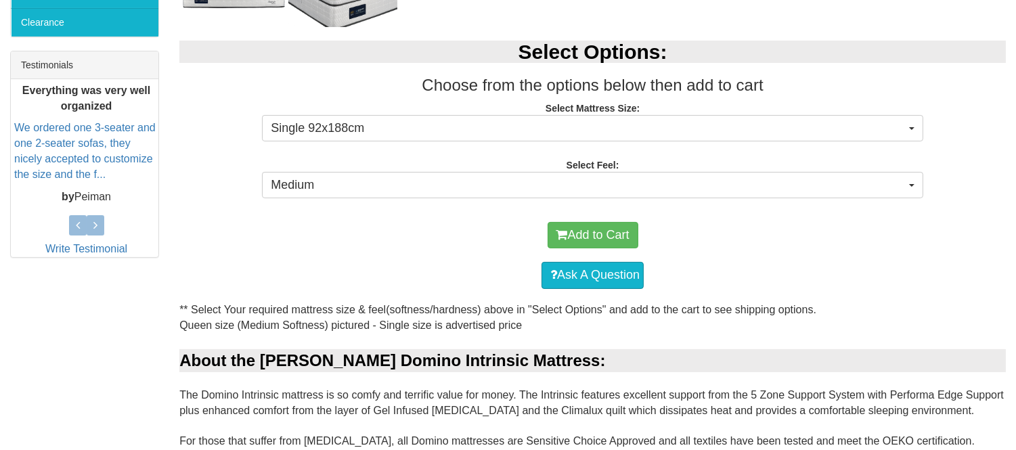
scroll to position [525, 0]
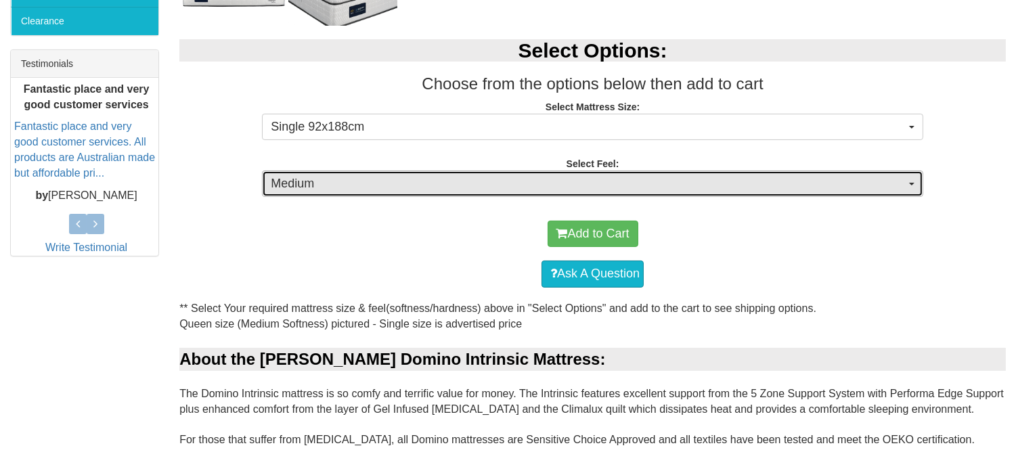
click at [312, 187] on span "Medium" at bounding box center [588, 184] width 635 height 18
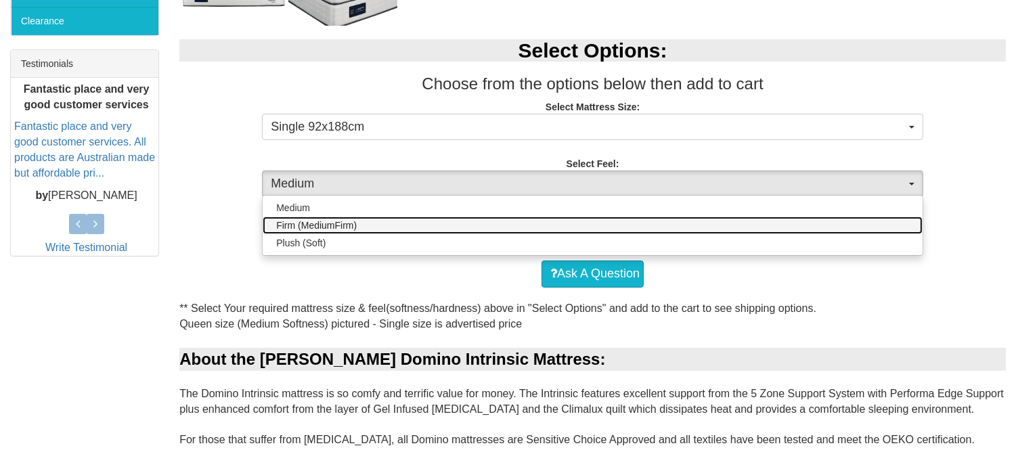
click at [334, 219] on span "Firm (MediumFirm)" at bounding box center [316, 226] width 81 height 14
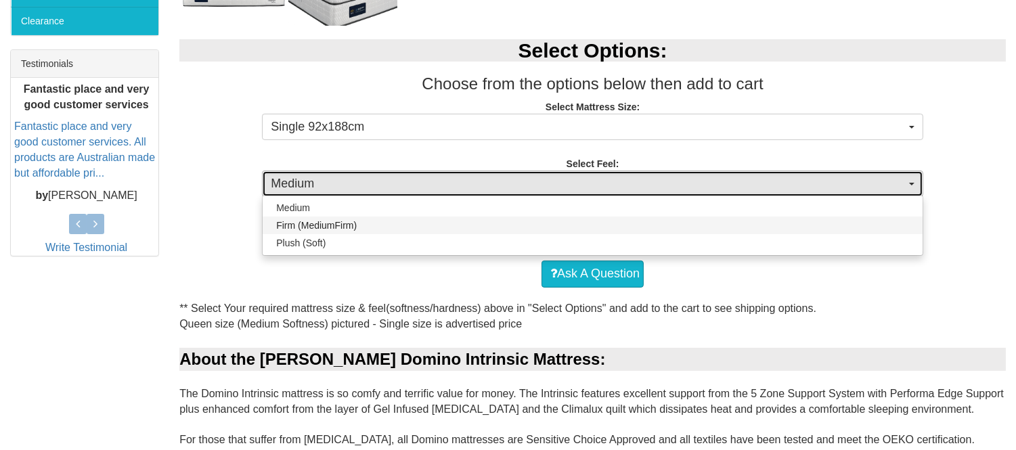
select select "1881"
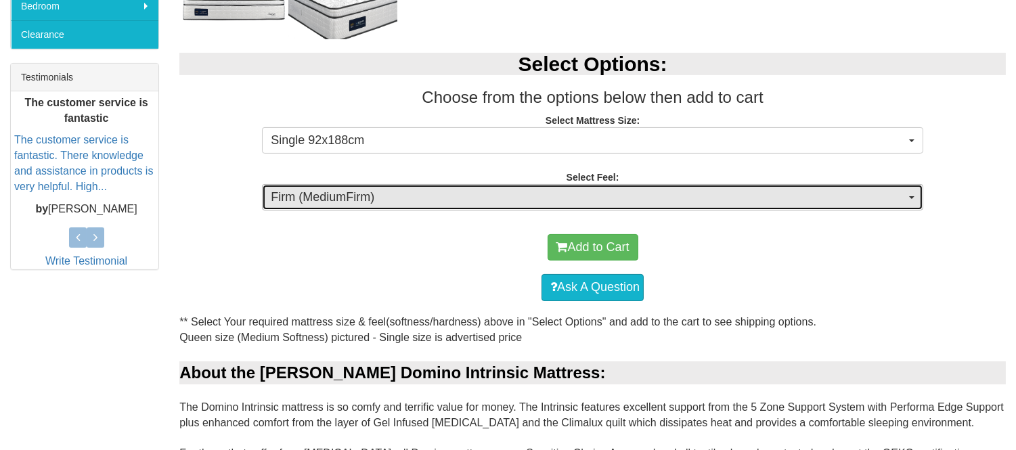
scroll to position [511, 0]
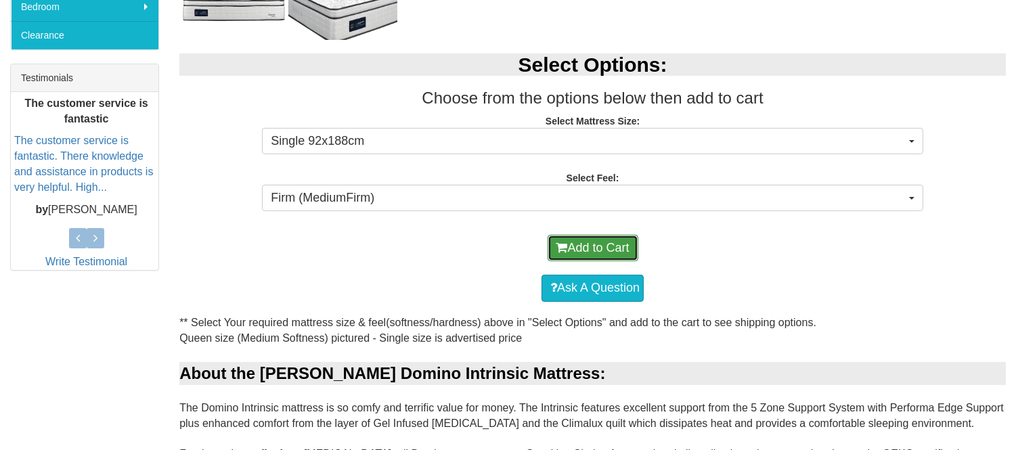
click at [608, 252] on button "Add to Cart" at bounding box center [593, 248] width 91 height 27
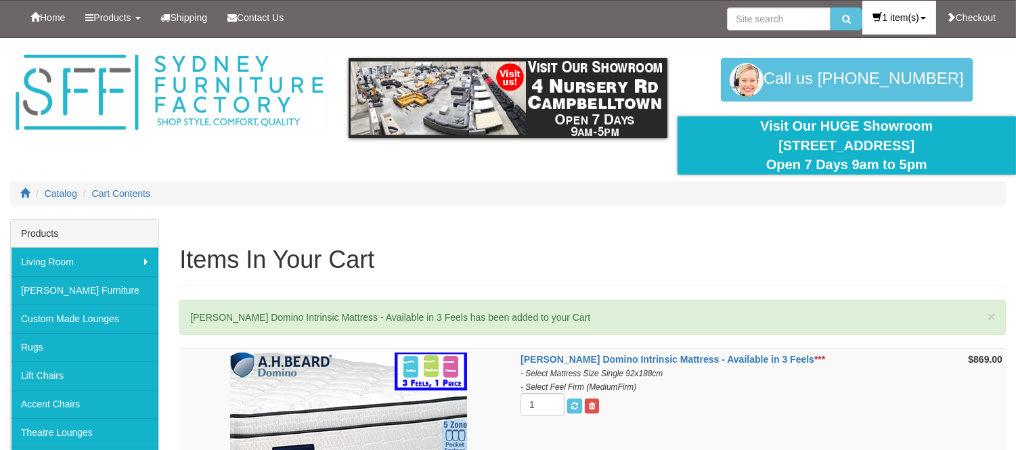
click at [878, 16] on link "1 item(s)" at bounding box center [898, 18] width 73 height 34
